Goal: Submit feedback/report problem: Submit feedback/report problem

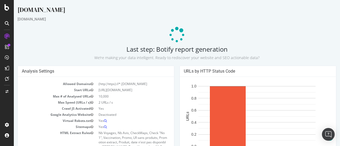
scroll to position [140, 0]
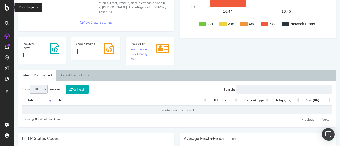
click at [5, 9] on icon at bounding box center [7, 7] width 5 height 6
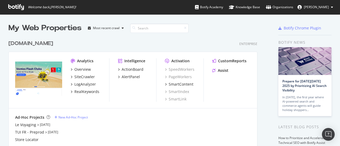
scroll to position [142, 332]
click at [11, 43] on div "[DOMAIN_NAME]" at bounding box center [30, 44] width 45 height 8
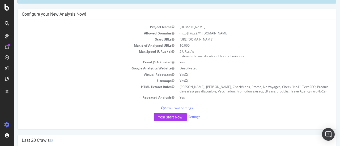
scroll to position [53, 0]
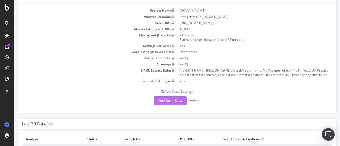
click at [161, 100] on button "Yes! Start Now" at bounding box center [170, 101] width 33 height 8
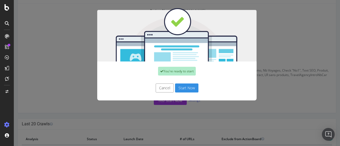
click at [181, 89] on button "Start Now" at bounding box center [186, 88] width 23 height 9
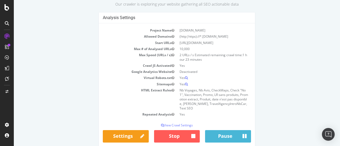
scroll to position [43, 0]
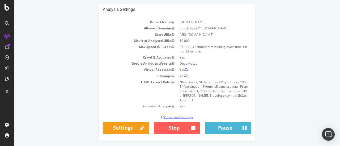
click at [173, 115] on p "View Crawl Settings" at bounding box center [177, 117] width 148 height 5
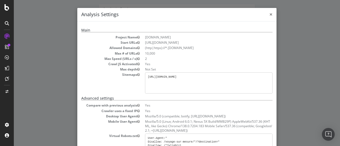
click at [269, 16] on span "×" at bounding box center [270, 14] width 3 height 7
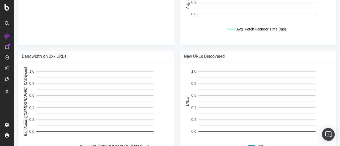
scroll to position [379, 0]
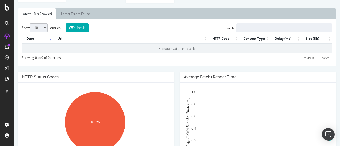
scroll to position [159, 0]
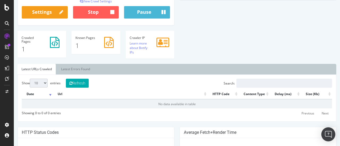
click at [326, 135] on img "Open Intercom Messenger" at bounding box center [328, 134] width 7 height 7
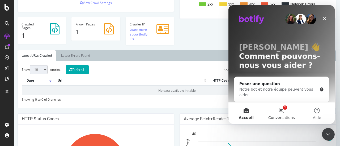
click at [283, 115] on button "1 Conversations" at bounding box center [281, 113] width 35 height 21
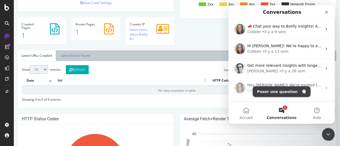
click at [286, 94] on button "Poser une question" at bounding box center [282, 92] width 58 height 11
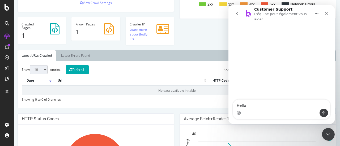
type textarea "Hello"
click at [237, 13] on icon "go back" at bounding box center [237, 13] width 2 height 3
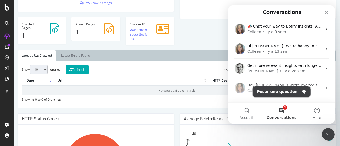
click at [282, 92] on button "Poser une question" at bounding box center [282, 92] width 58 height 11
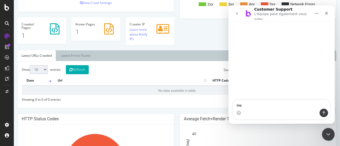
type textarea "H"
type textarea "Bonjour,"
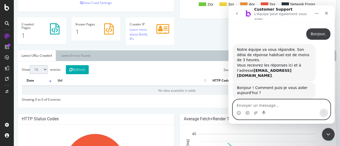
paste textarea "Depuis [PERSON_NAME], nous rencontrons un problème avec le crawl : il détecte c…"
type textarea "Depuis [PERSON_NAME], nous rencontrons un problème avec le crawl : il détecte c…"
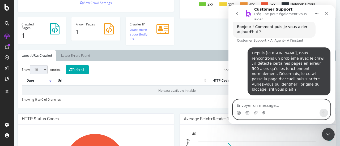
scroll to position [62, 0]
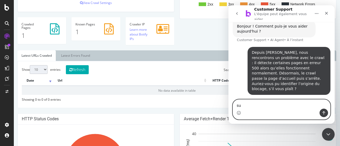
type textarea "s"
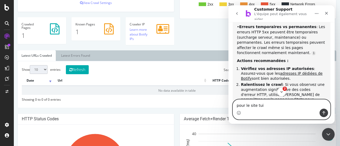
scroll to position [240, 0]
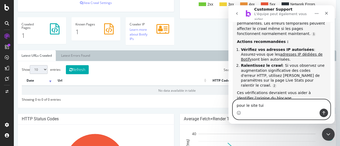
drag, startPoint x: 259, startPoint y: 108, endPoint x: 228, endPoint y: 107, distance: 31.3
click at [228, 107] on html "Customer Support L'équipe peut également vous aider [PERSON_NAME] • Il y a 1 mi…" at bounding box center [281, 64] width 106 height 119
type textarea "je ne vois pas toujours d'où ça vient"
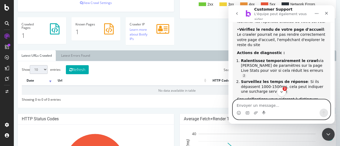
scroll to position [432, 0]
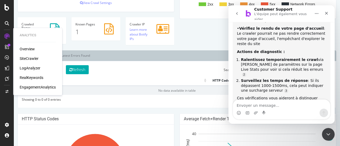
click at [33, 67] on div "LogAnalyzer" at bounding box center [30, 68] width 21 height 5
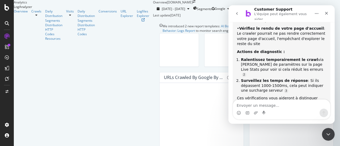
click at [236, 12] on icon "go back" at bounding box center [237, 13] width 4 height 4
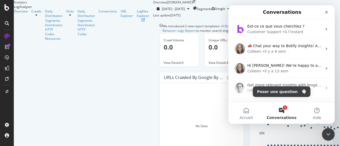
scroll to position [53, 0]
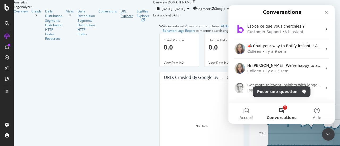
click at [121, 18] on div "URL Explorer" at bounding box center [127, 13] width 12 height 9
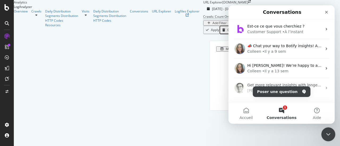
click at [326, 132] on icon "Fermer le Messenger Intercom" at bounding box center [327, 134] width 6 height 6
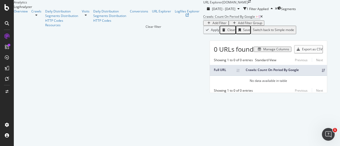
click at [275, 10] on icon "times" at bounding box center [276, 8] width 2 height 3
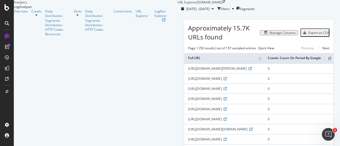
scroll to position [1, 0]
click at [221, 11] on div "Filters" at bounding box center [225, 9] width 9 height 5
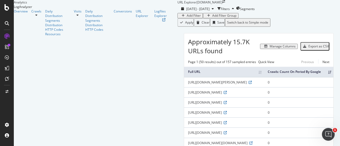
click at [187, 18] on div "Add Filter" at bounding box center [194, 16] width 14 height 4
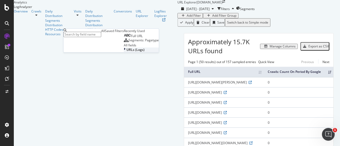
click at [124, 52] on icon at bounding box center [125, 50] width 2 height 5
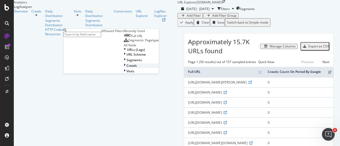
click at [124, 68] on div at bounding box center [125, 65] width 3 height 5
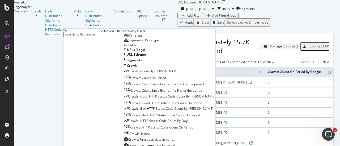
scroll to position [0, 0]
click at [124, 68] on icon at bounding box center [125, 65] width 2 height 5
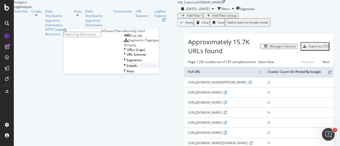
click at [124, 68] on div "Crawls" at bounding box center [141, 65] width 35 height 5
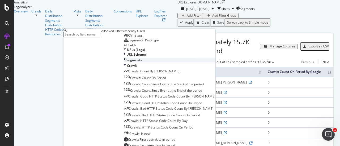
scroll to position [78, 0]
click at [129, 106] on span "Crawls: Bad HTTP Status Code Count By [PERSON_NAME]" at bounding box center [171, 108] width 85 height 5
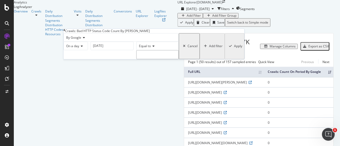
click at [136, 59] on input "number" at bounding box center [157, 54] width 42 height 9
type input "-1"
click at [136, 59] on input "-1" at bounding box center [157, 54] width 42 height 9
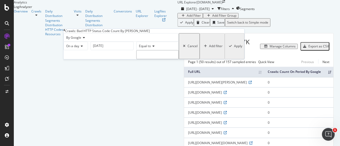
click at [136, 59] on input "number" at bounding box center [157, 54] width 42 height 9
type input "1"
click at [136, 59] on input "1" at bounding box center [157, 54] width 42 height 9
click at [86, 42] on div "By Google" at bounding box center [120, 37] width 115 height 8
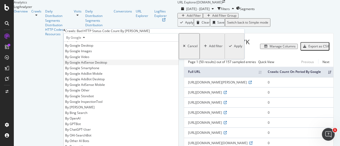
scroll to position [0, 0]
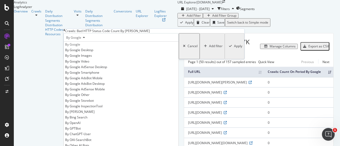
click at [86, 47] on div "By Google" at bounding box center [121, 45] width 115 height 6
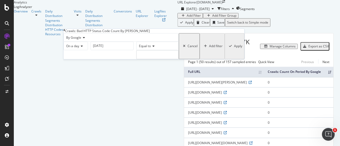
click at [83, 48] on icon at bounding box center [81, 46] width 4 height 3
click at [65, 32] on icon at bounding box center [64, 30] width 2 height 3
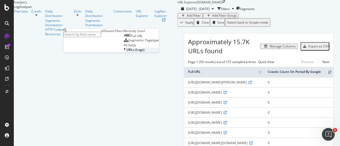
click at [124, 52] on div at bounding box center [125, 50] width 3 height 5
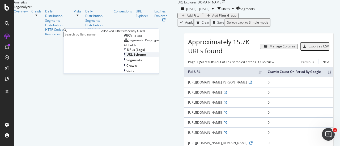
click at [124, 57] on icon at bounding box center [125, 54] width 2 height 5
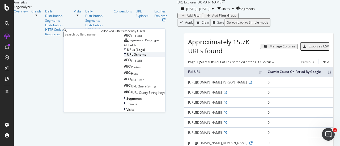
scroll to position [16, 0]
click at [124, 52] on icon at bounding box center [125, 50] width 2 height 5
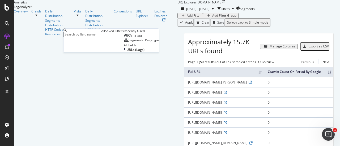
scroll to position [0, 0]
click at [185, 64] on div "Page 1 (50 results) out of 157 sampled entries Quick View Previous Next" at bounding box center [258, 62] width 149 height 5
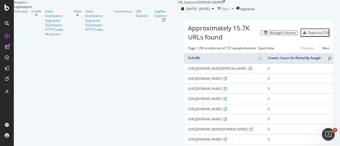
click at [217, 10] on div "button" at bounding box center [218, 8] width 3 height 3
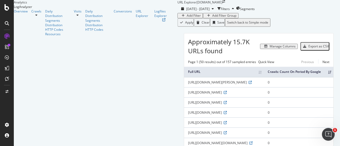
click at [187, 18] on div "Add Filter" at bounding box center [194, 16] width 14 height 4
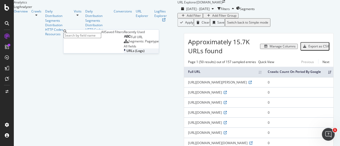
click at [126, 53] on span "URLs (Logs)" at bounding box center [135, 51] width 18 height 5
click at [124, 53] on icon at bounding box center [125, 51] width 2 height 5
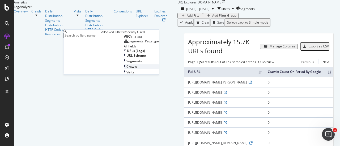
click at [124, 69] on icon at bounding box center [125, 67] width 2 height 5
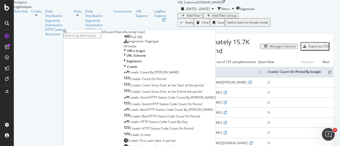
scroll to position [53, 0]
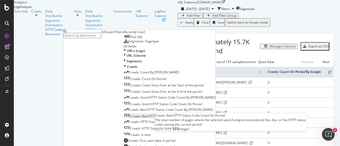
click at [130, 119] on span "Crawls: Bad HTTP Status Code Count On Period" at bounding box center [165, 116] width 70 height 5
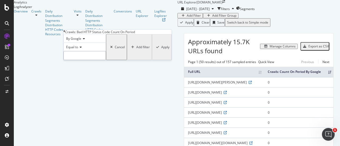
click at [89, 60] on input "number" at bounding box center [84, 55] width 42 height 9
click at [80, 49] on icon at bounding box center [80, 47] width 4 height 3
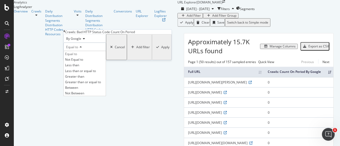
click at [81, 41] on span "By Google" at bounding box center [73, 38] width 15 height 5
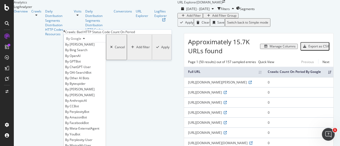
scroll to position [114, 0]
click at [184, 77] on th "Full URL" at bounding box center [224, 72] width 80 height 10
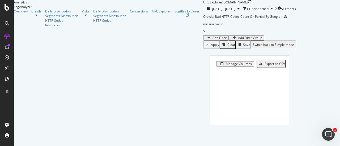
click at [203, 33] on icon at bounding box center [204, 31] width 2 height 3
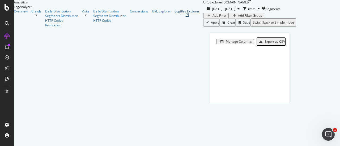
click at [175, 14] on div "Logfiles Explorer" at bounding box center [187, 11] width 25 height 5
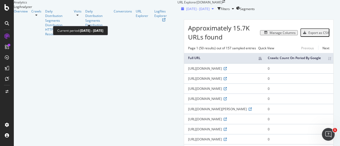
click at [186, 11] on span "[DATE] - [DATE]" at bounding box center [197, 9] width 23 height 5
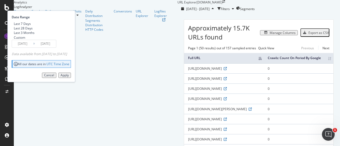
click at [70, 34] on div "Date Range Last 7 Days Last 28 Days Last 3 Months Custom [DATE] Navigate forwar…" at bounding box center [41, 31] width 58 height 33
click at [12, 26] on div "Last 7 Days" at bounding box center [12, 24] width 0 height 5
type input "[DATE]"
click at [69, 77] on div "Apply" at bounding box center [65, 76] width 8 height 4
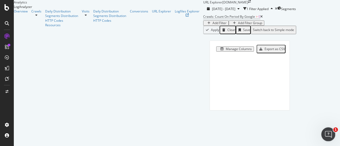
click at [322, 135] on div "Ouvrir le Messenger Intercom" at bounding box center [328, 134] width 18 height 18
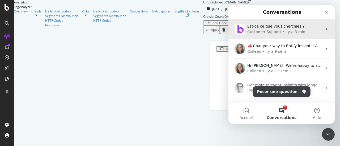
click at [257, 31] on div "Customer Support" at bounding box center [264, 32] width 34 height 6
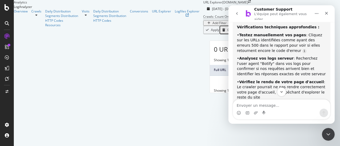
scroll to position [423, 0]
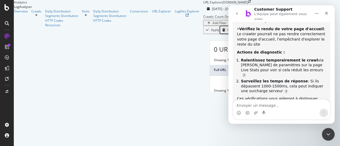
click at [263, 106] on textarea "Envoyer un message..." at bounding box center [281, 104] width 97 height 9
type textarea "toujour un erreur"
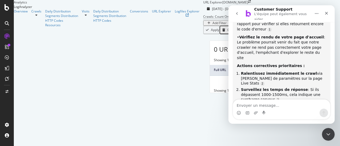
scroll to position [612, 0]
